Goal: Check status: Check status

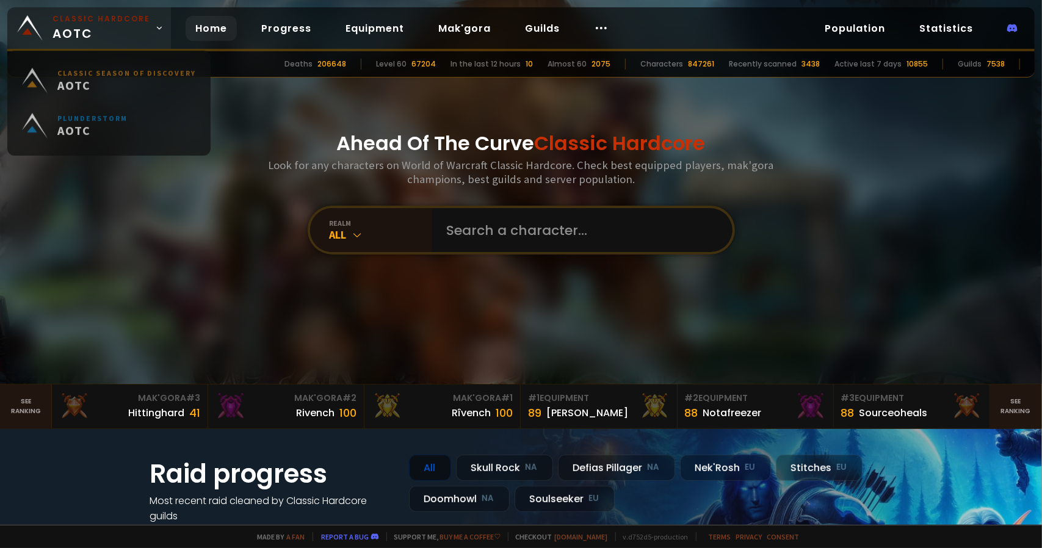
click at [155, 33] on link "Classic Hardcore AOTC" at bounding box center [89, 27] width 164 height 41
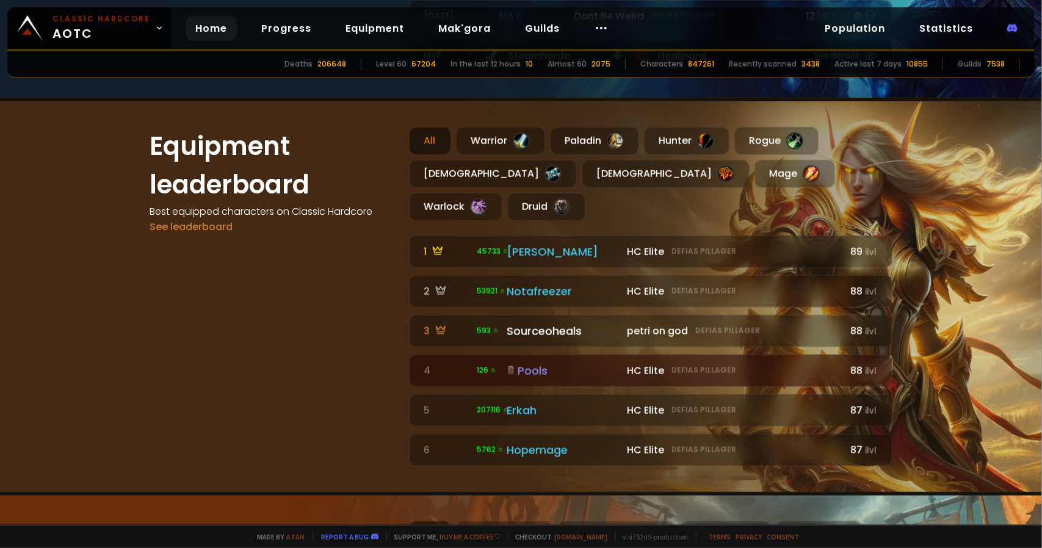
scroll to position [603, 0]
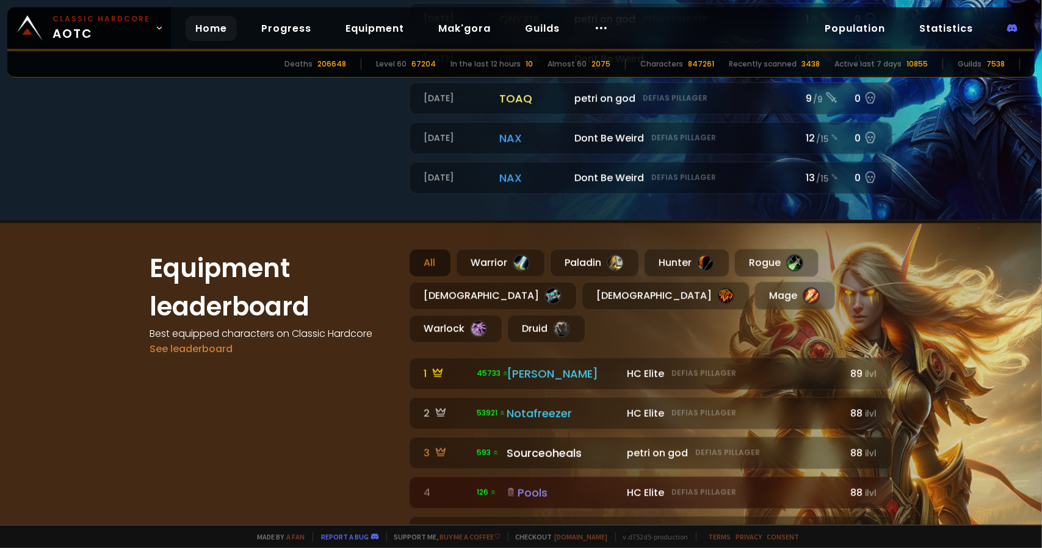
click at [231, 29] on link "Home" at bounding box center [211, 28] width 51 height 25
click at [218, 28] on link "Home" at bounding box center [211, 28] width 51 height 25
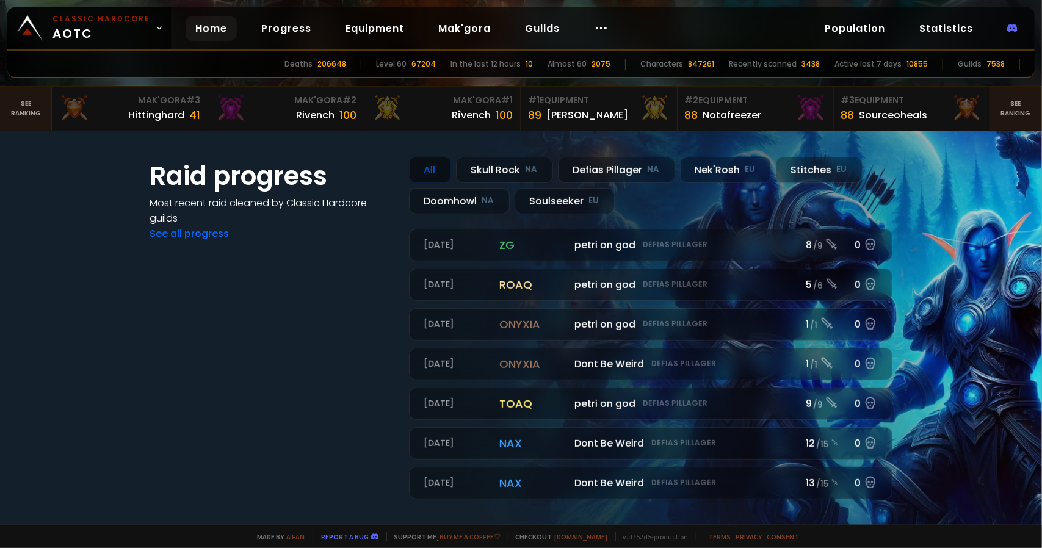
scroll to position [0, 0]
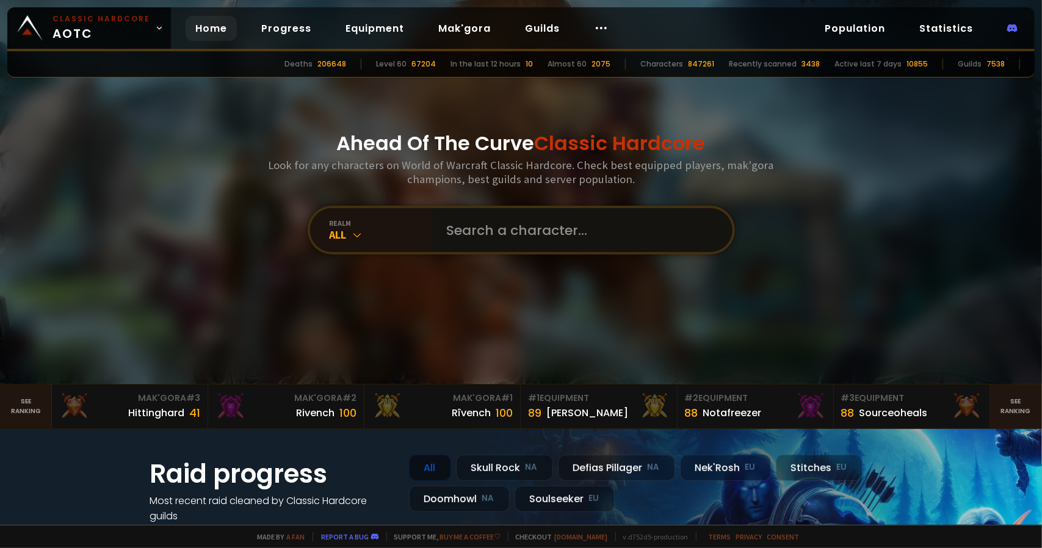
click at [530, 228] on input "text" at bounding box center [578, 230] width 278 height 44
type input "hammersworn"
